Goal: Task Accomplishment & Management: Complete application form

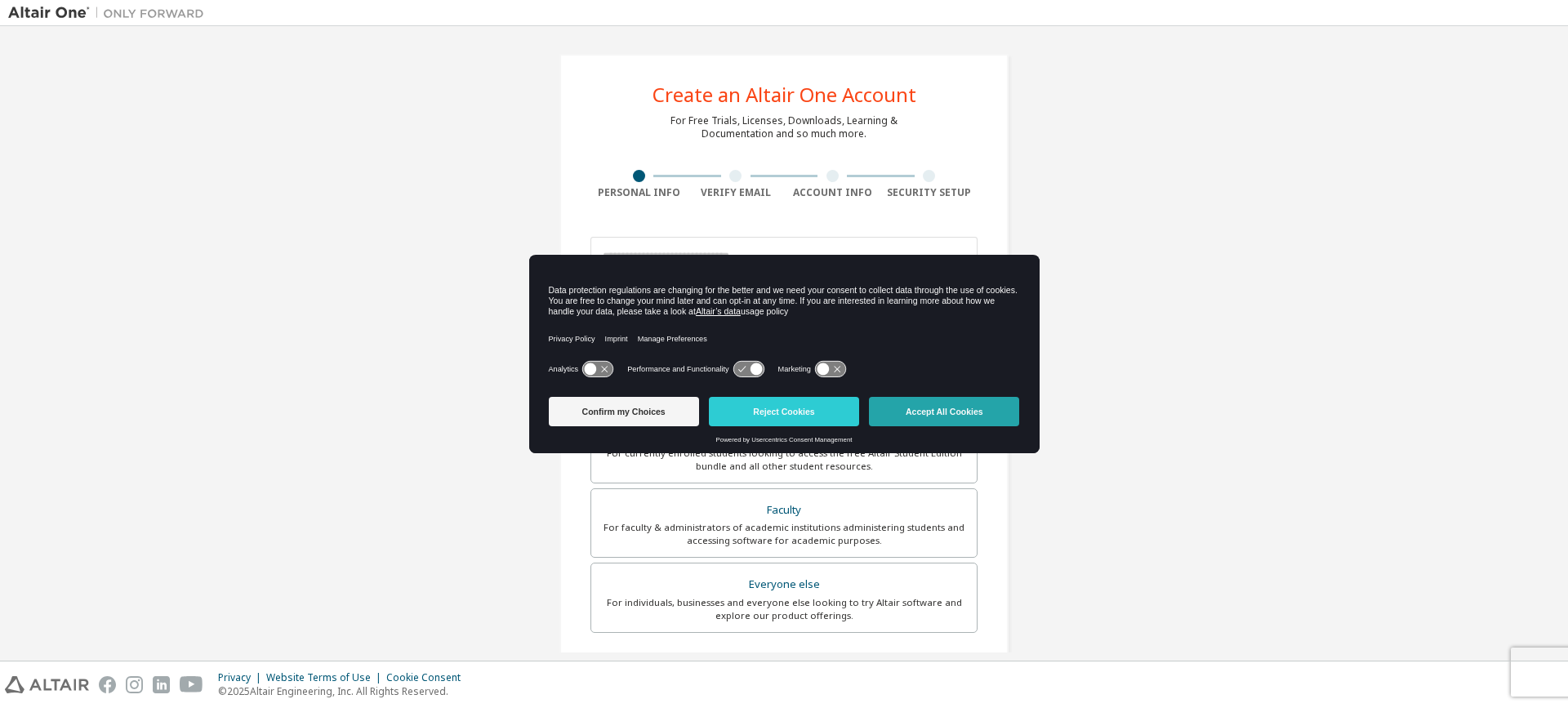
click at [913, 411] on button "Accept All Cookies" at bounding box center [944, 411] width 150 height 29
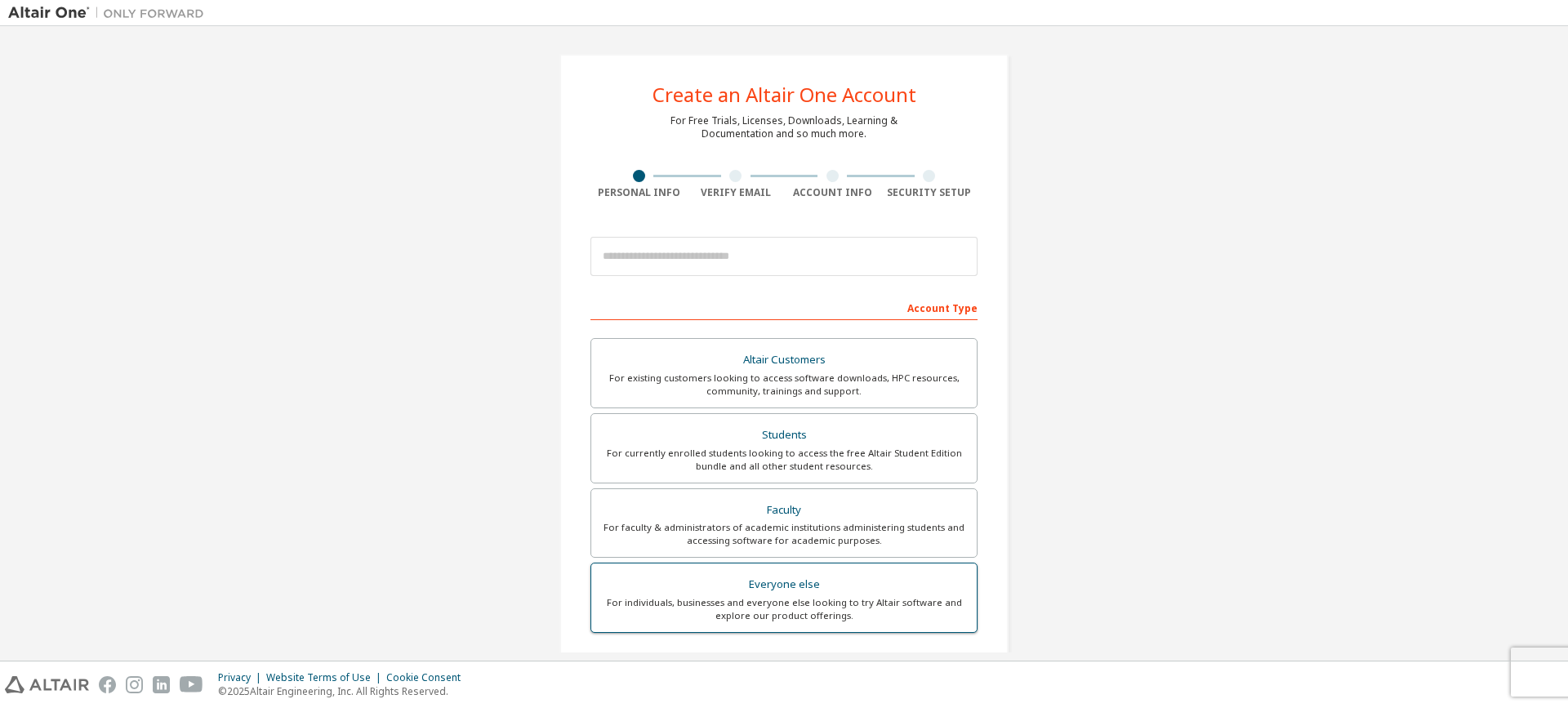
click at [773, 582] on div "Everyone else" at bounding box center [784, 584] width 366 height 22
click at [758, 582] on div "Everyone else" at bounding box center [784, 584] width 366 height 22
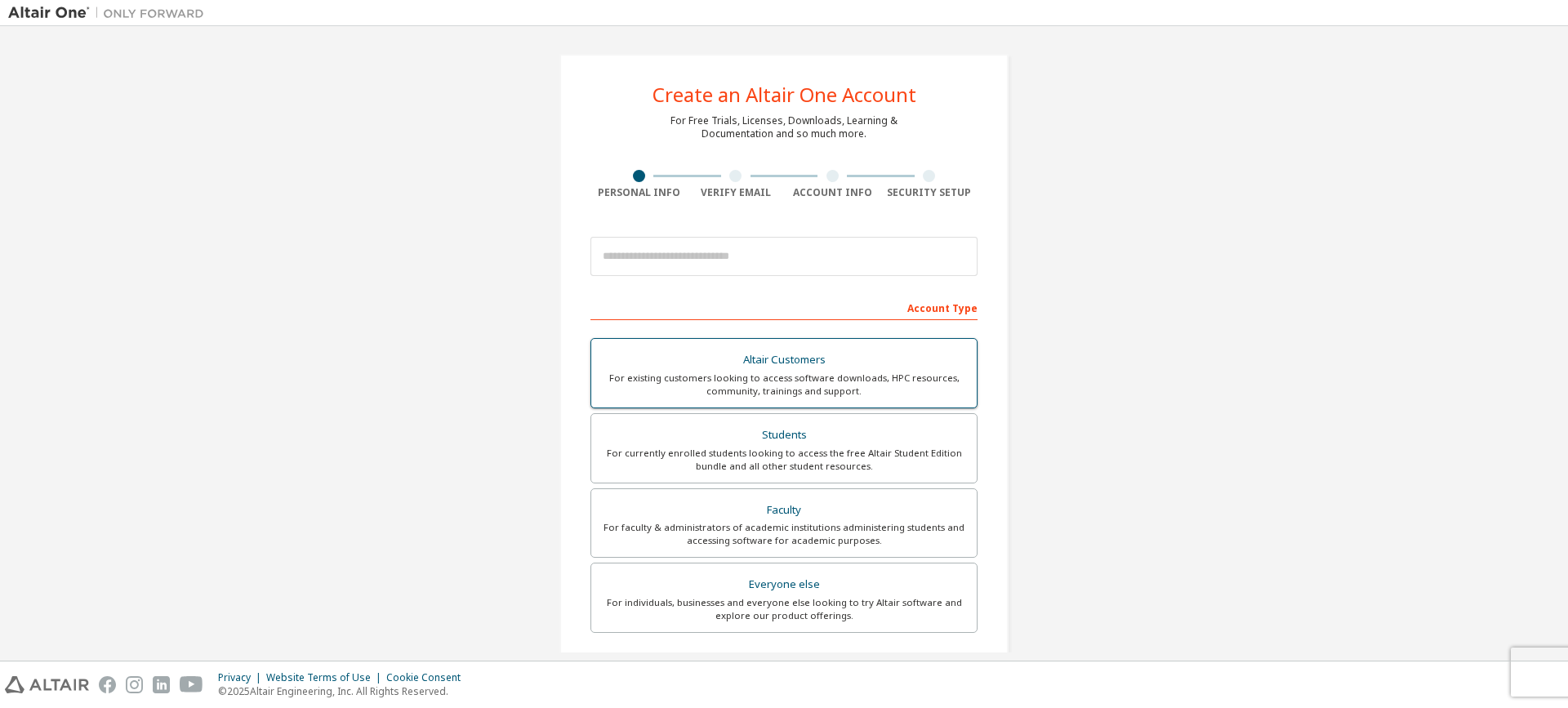
click at [821, 360] on div "Altair Customers" at bounding box center [784, 360] width 366 height 22
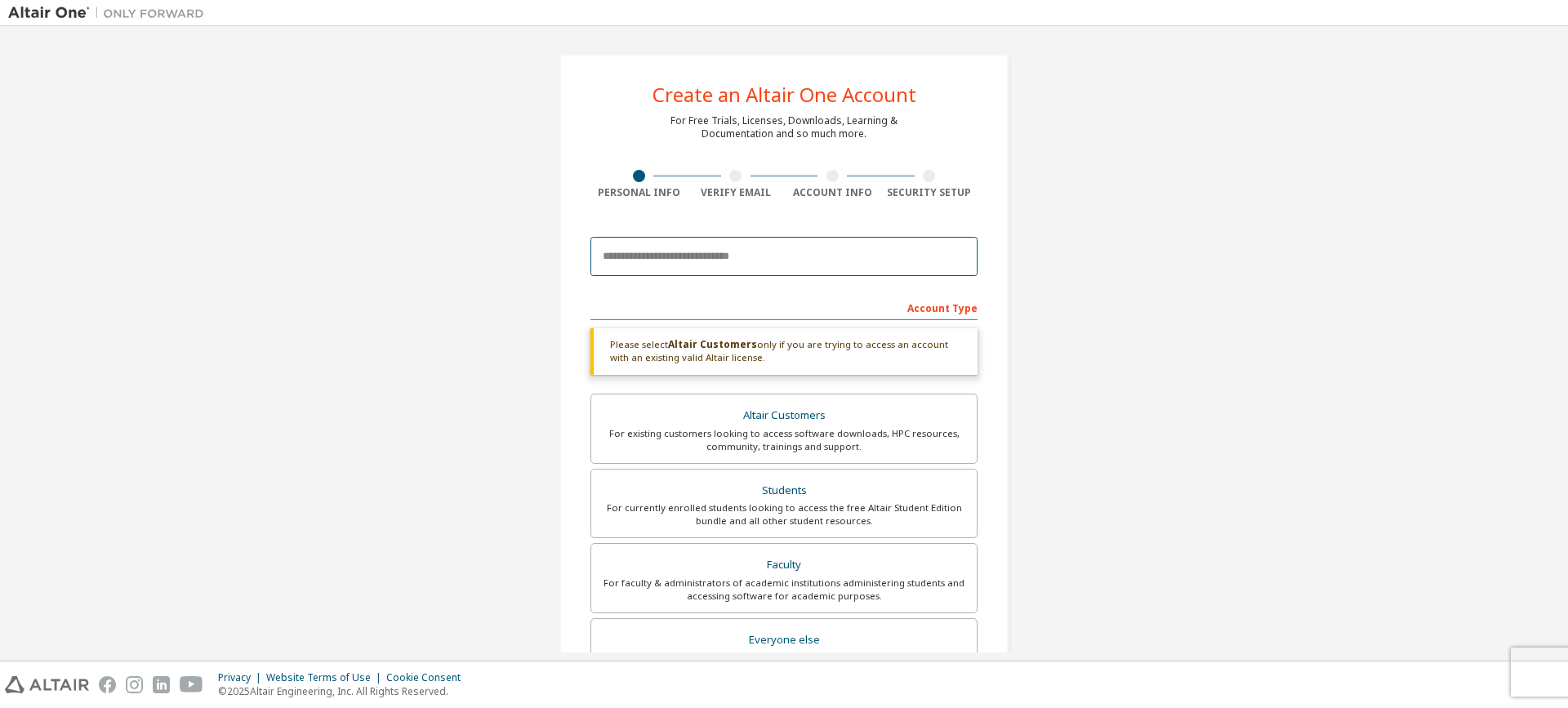
click at [630, 258] on input "email" at bounding box center [784, 256] width 387 height 39
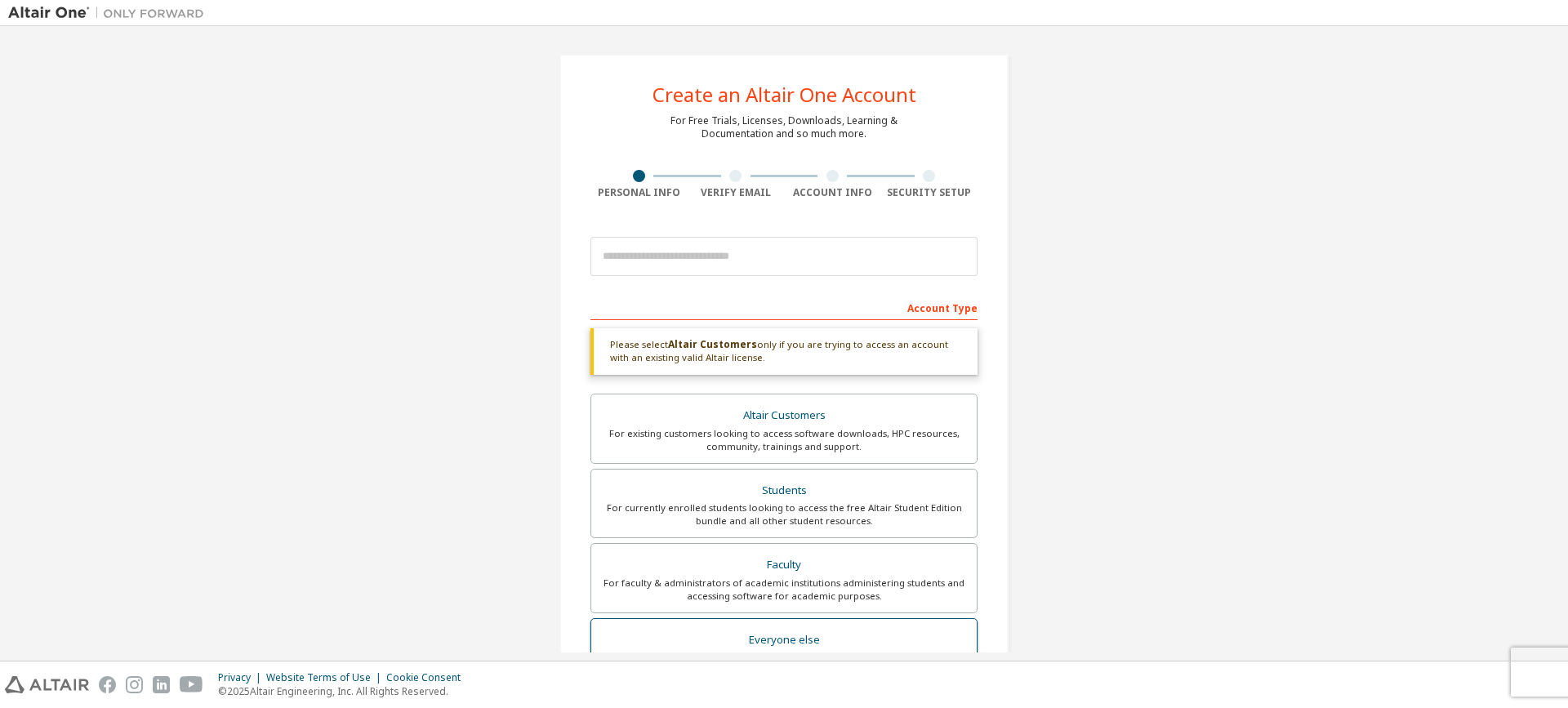
click at [783, 647] on div "Everyone else" at bounding box center [784, 640] width 366 height 22
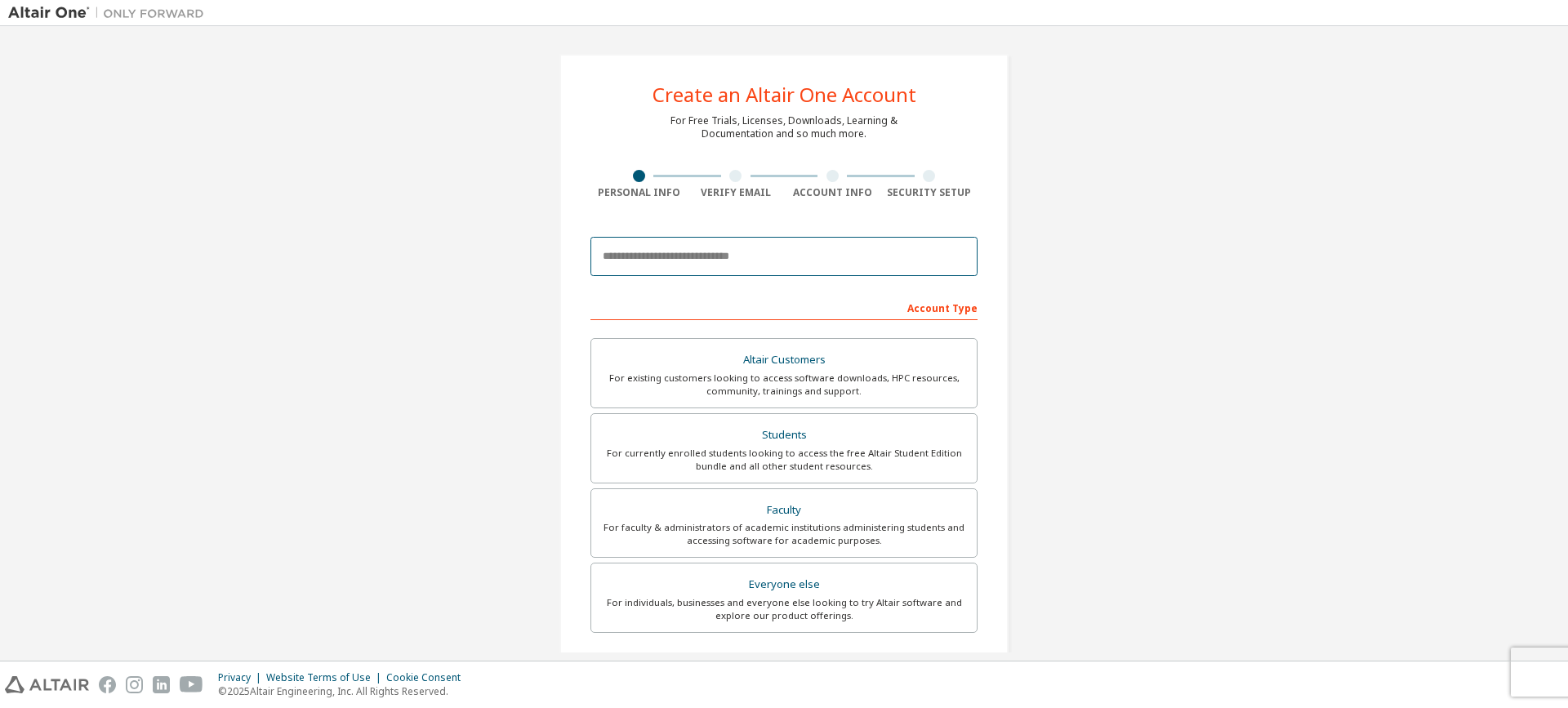
click at [641, 257] on input "email" at bounding box center [784, 256] width 387 height 39
